Goal: Transaction & Acquisition: Purchase product/service

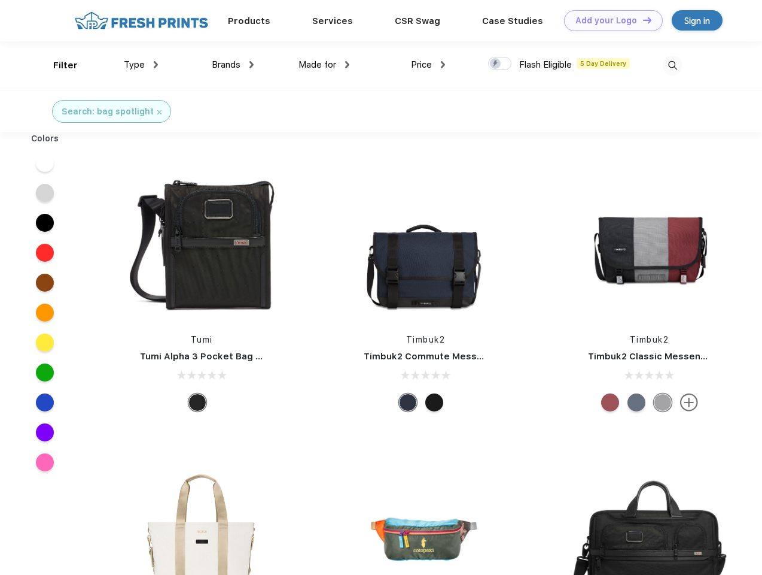
click at [609, 20] on link "Add your Logo Design Tool" at bounding box center [613, 20] width 99 height 21
click at [0, 0] on div "Design Tool" at bounding box center [0, 0] width 0 height 0
click at [642, 20] on link "Add your Logo Design Tool" at bounding box center [613, 20] width 99 height 21
click at [57, 65] on div "Filter" at bounding box center [65, 66] width 25 height 14
click at [141, 65] on span "Type" at bounding box center [134, 64] width 21 height 11
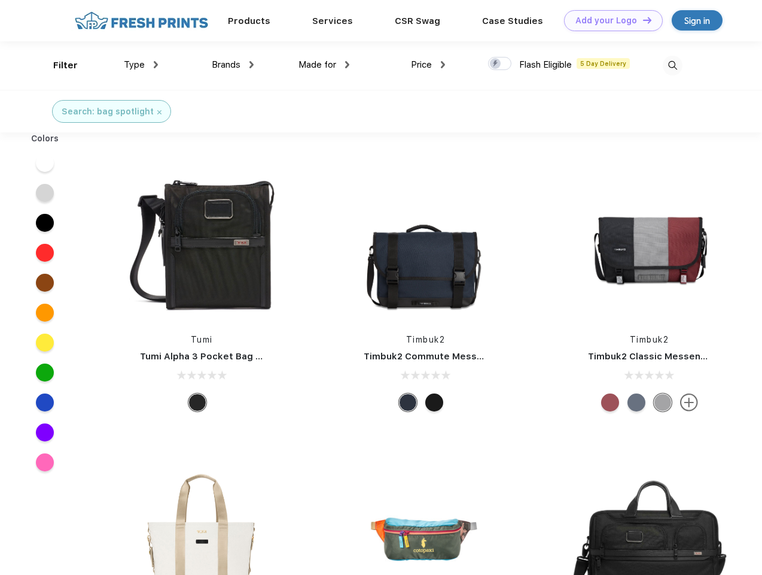
click at [233, 65] on span "Brands" at bounding box center [226, 64] width 29 height 11
click at [324, 65] on span "Made for" at bounding box center [318, 64] width 38 height 11
click at [429, 65] on span "Price" at bounding box center [421, 64] width 21 height 11
click at [500, 64] on div at bounding box center [499, 63] width 23 height 13
click at [496, 64] on input "checkbox" at bounding box center [492, 60] width 8 height 8
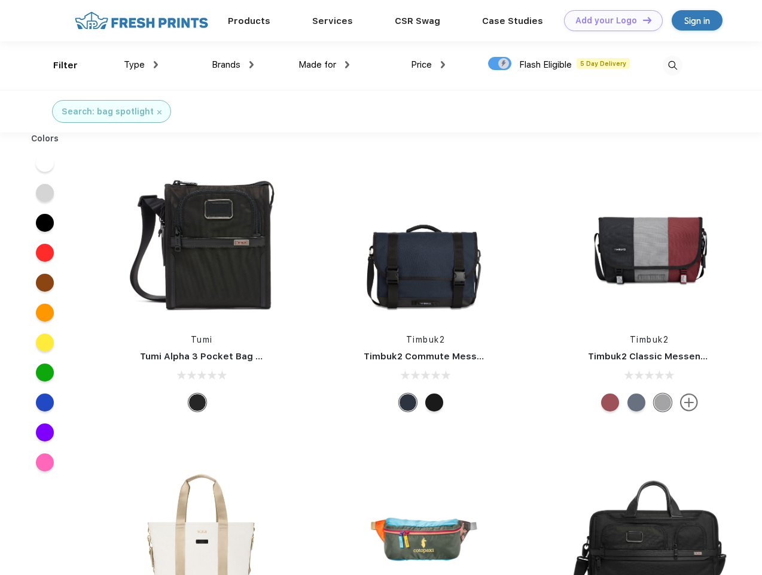
click at [673, 65] on img at bounding box center [673, 66] width 20 height 20
